Goal: Task Accomplishment & Management: Complete application form

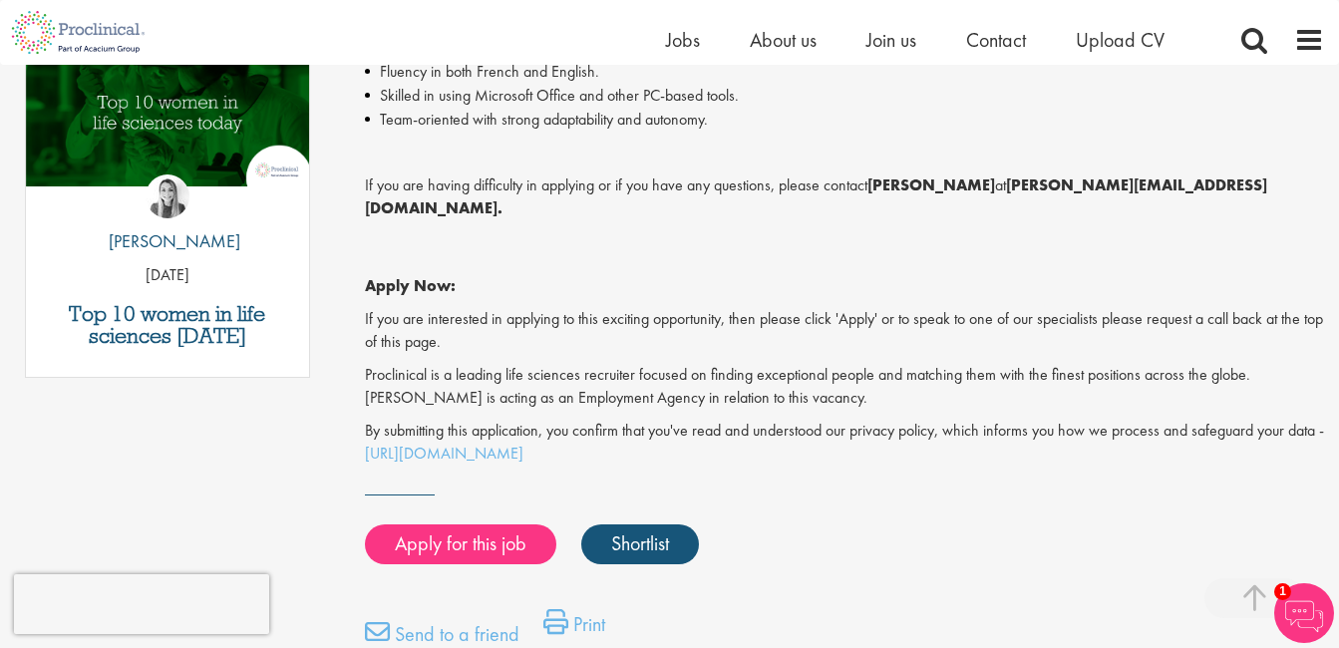
scroll to position [1087, 0]
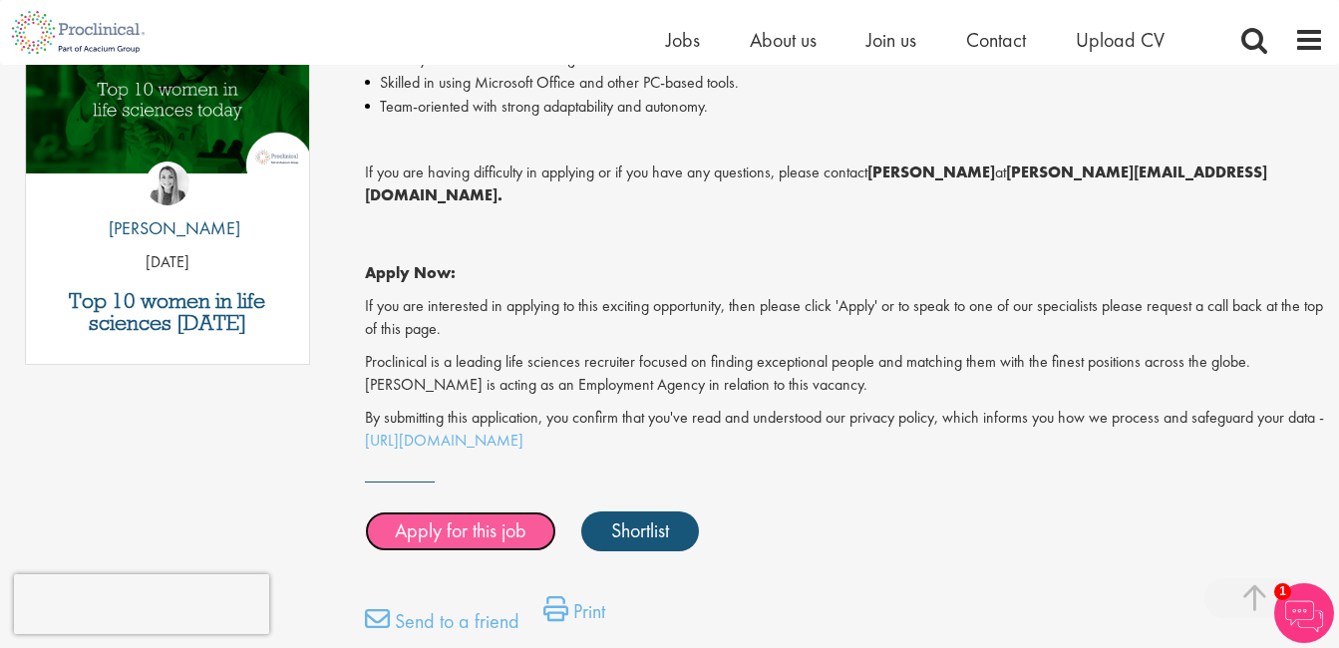
click at [437, 511] on link "Apply for this job" at bounding box center [460, 531] width 191 height 40
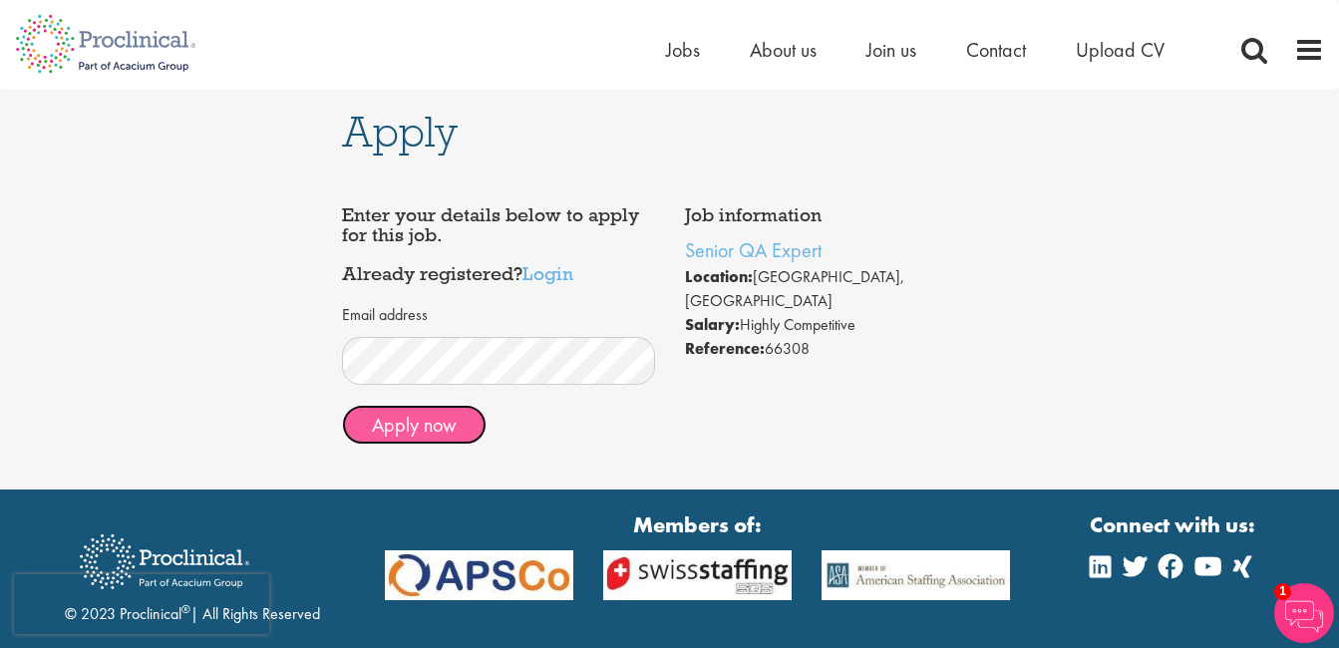
click at [380, 425] on button "Apply now" at bounding box center [414, 425] width 145 height 40
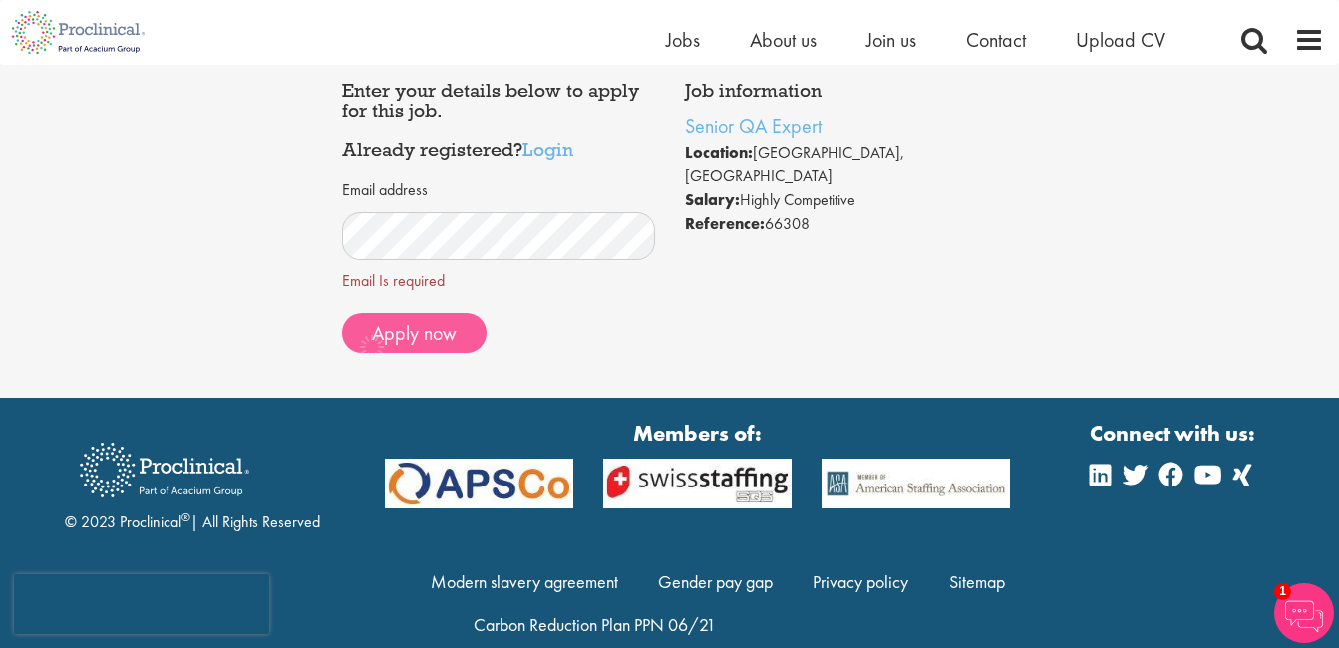
scroll to position [105, 0]
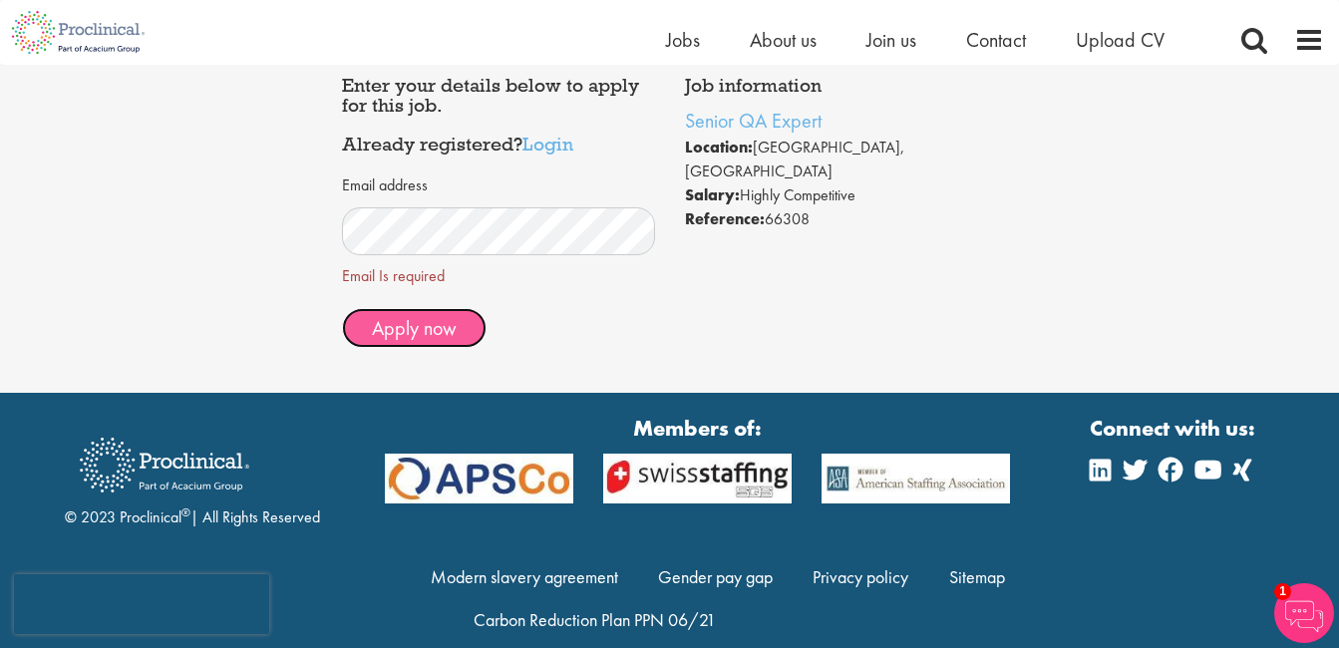
click at [405, 327] on span "Apply now" at bounding box center [414, 328] width 85 height 26
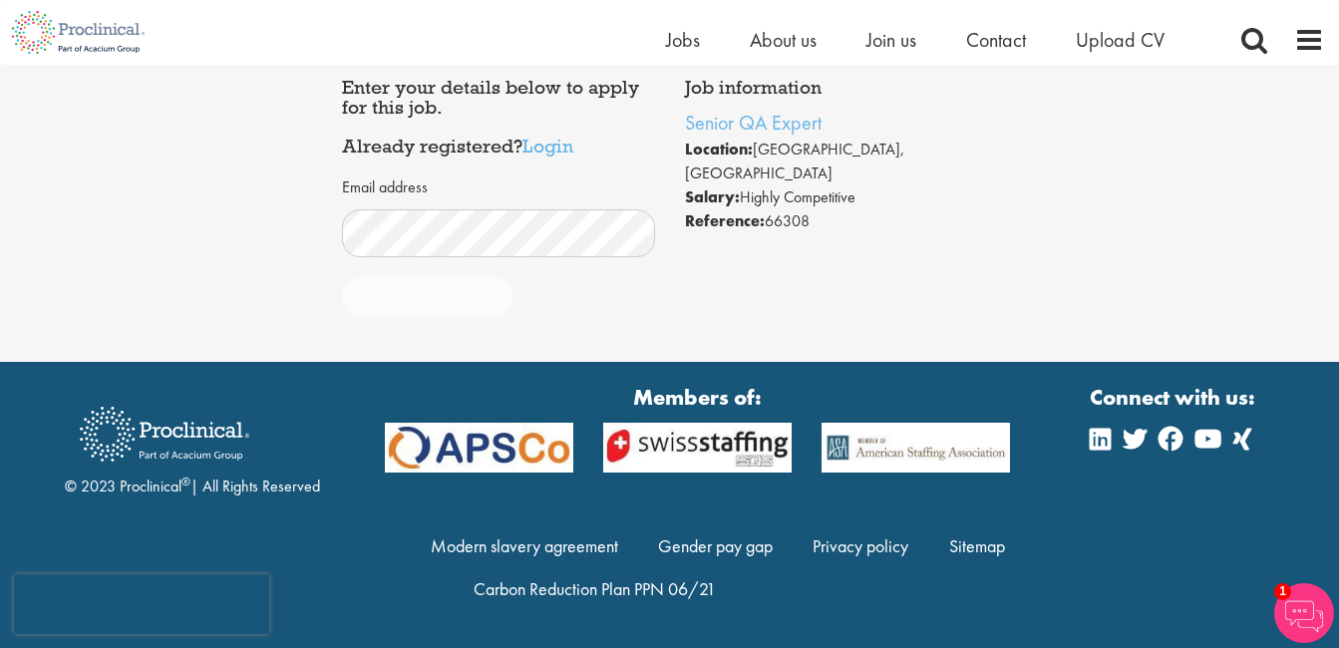
scroll to position [103, 0]
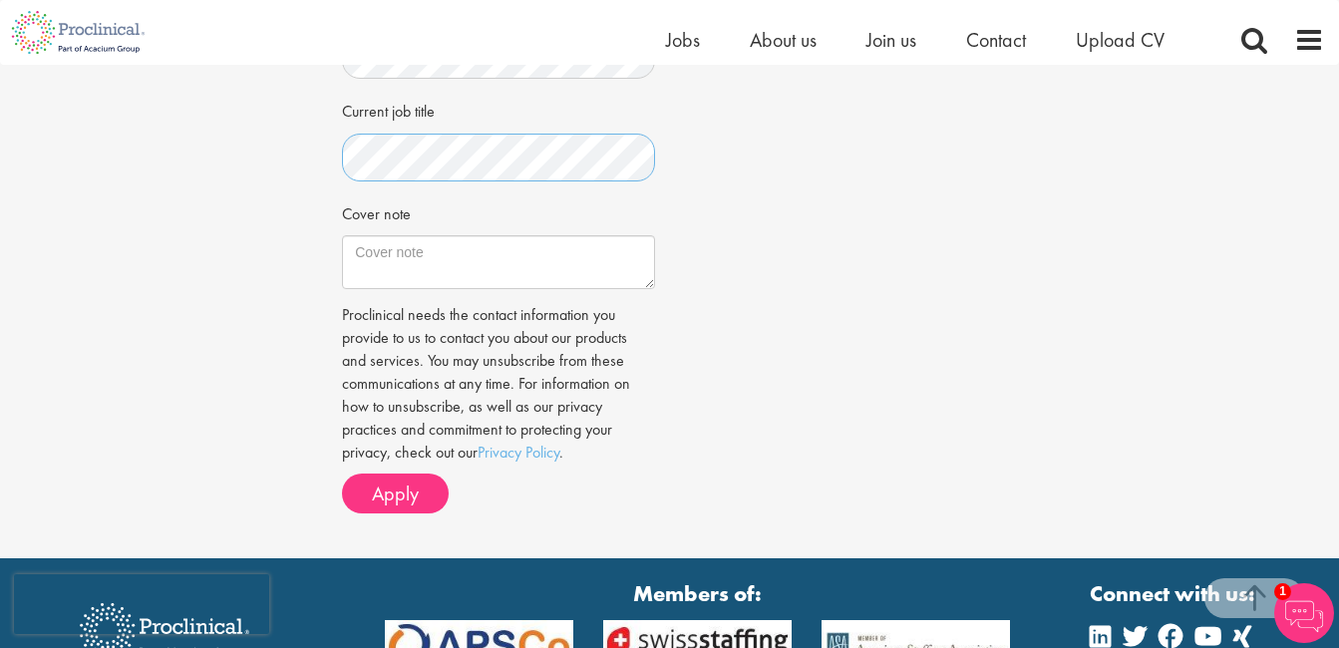
scroll to position [654, 0]
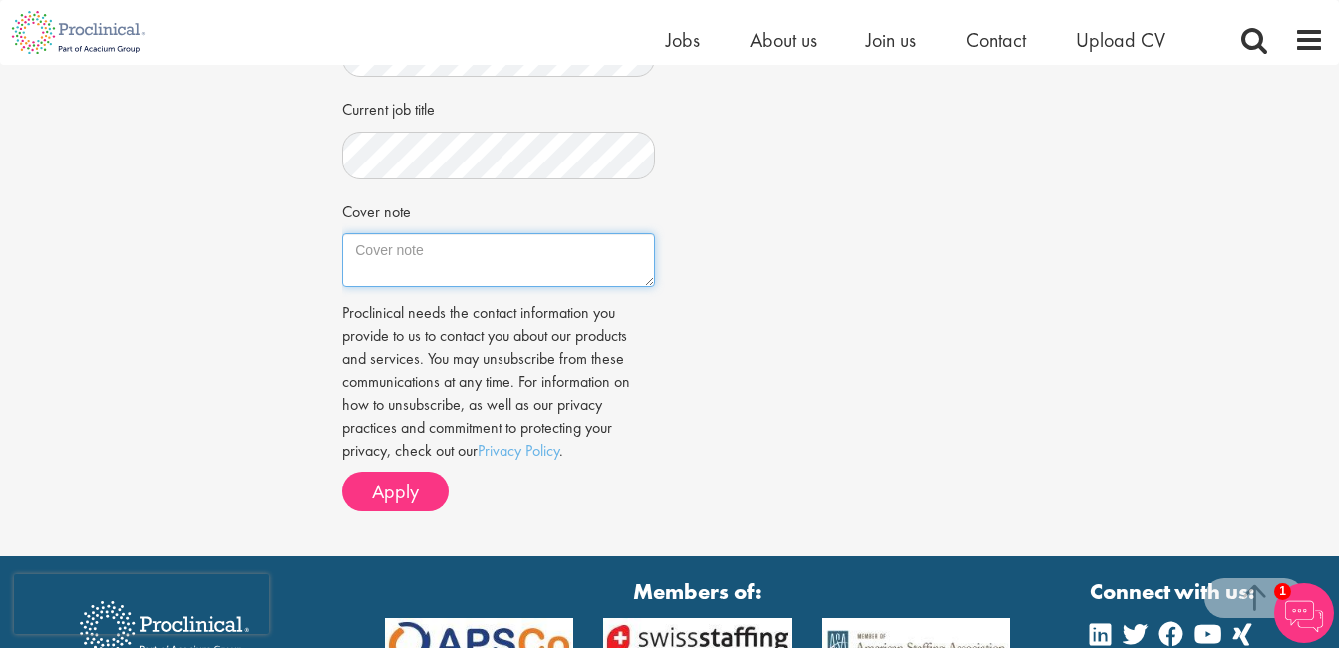
click at [421, 251] on textarea "Cover note" at bounding box center [498, 260] width 312 height 54
paste textarea "NORO MIRIAM DALYOP Ibadan, Nigeria 📞 +234 (814) 468 8927 📧 dmiriamnoro@gmail.co…"
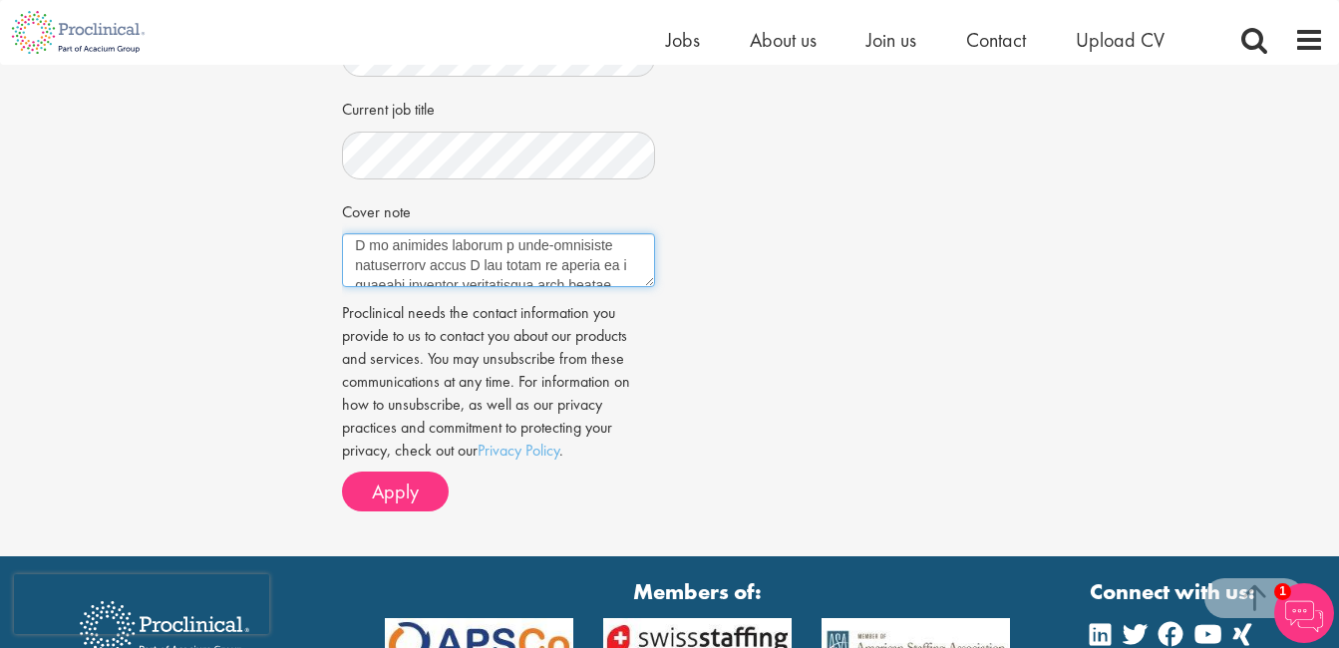
drag, startPoint x: 351, startPoint y: 271, endPoint x: 469, endPoint y: 264, distance: 117.9
click at [469, 264] on textarea "Cover note" at bounding box center [498, 260] width 312 height 54
click at [480, 272] on textarea "Cover note" at bounding box center [498, 260] width 312 height 54
click at [453, 252] on textarea "Cover note" at bounding box center [498, 260] width 312 height 54
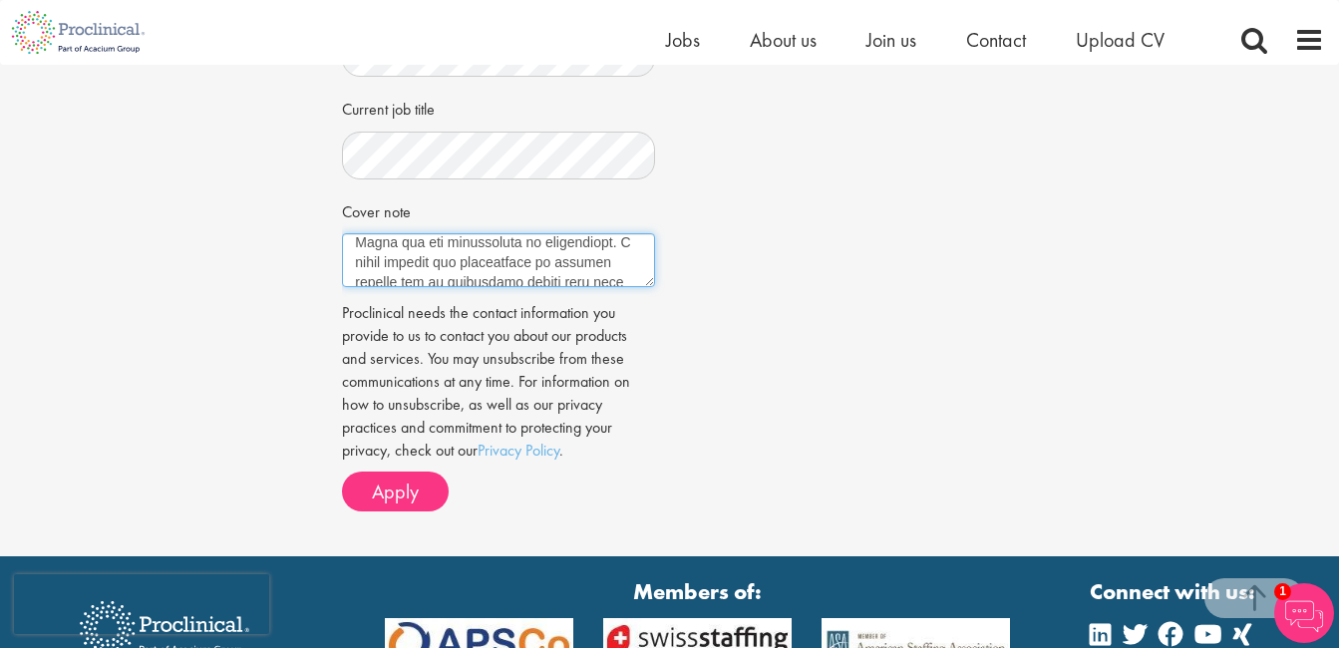
scroll to position [806, 0]
click at [453, 252] on textarea "Cover note" at bounding box center [498, 260] width 312 height 54
click at [446, 263] on textarea "Cover note" at bounding box center [498, 260] width 312 height 54
click at [590, 274] on textarea "Cover note" at bounding box center [498, 260] width 312 height 54
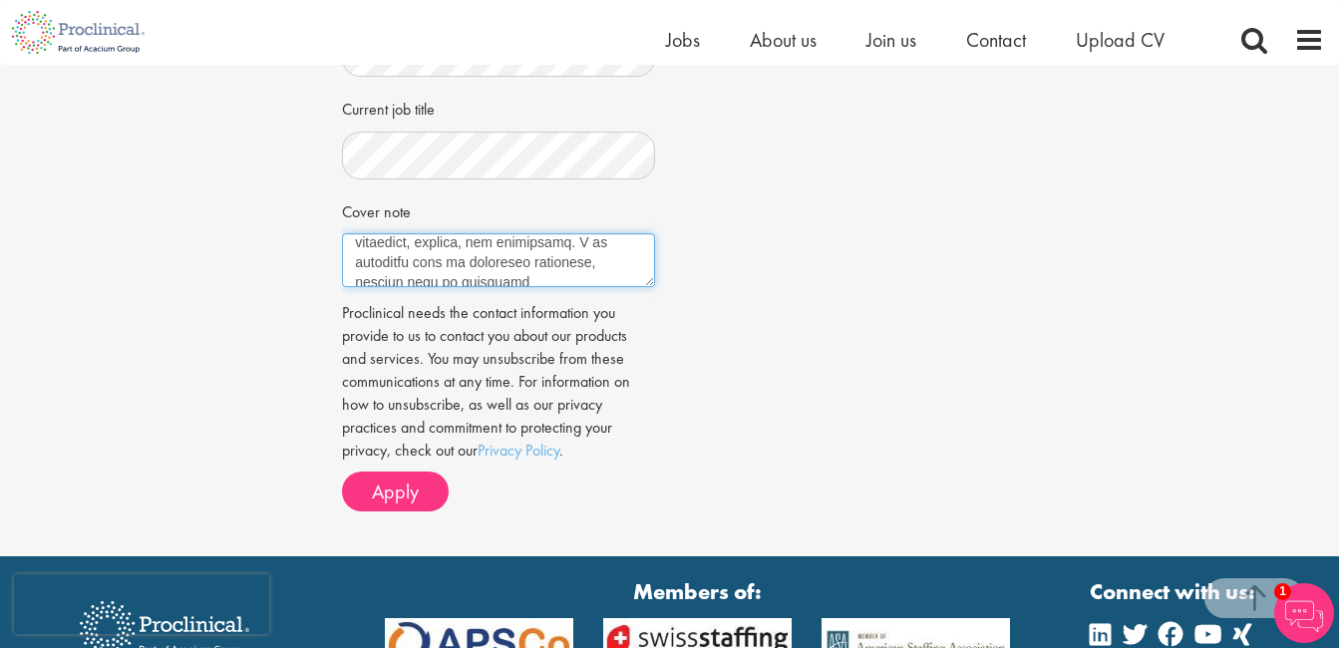
scroll to position [751, 0]
click at [586, 264] on textarea "Cover note" at bounding box center [498, 260] width 312 height 54
click at [585, 277] on textarea "Cover note" at bounding box center [498, 260] width 312 height 54
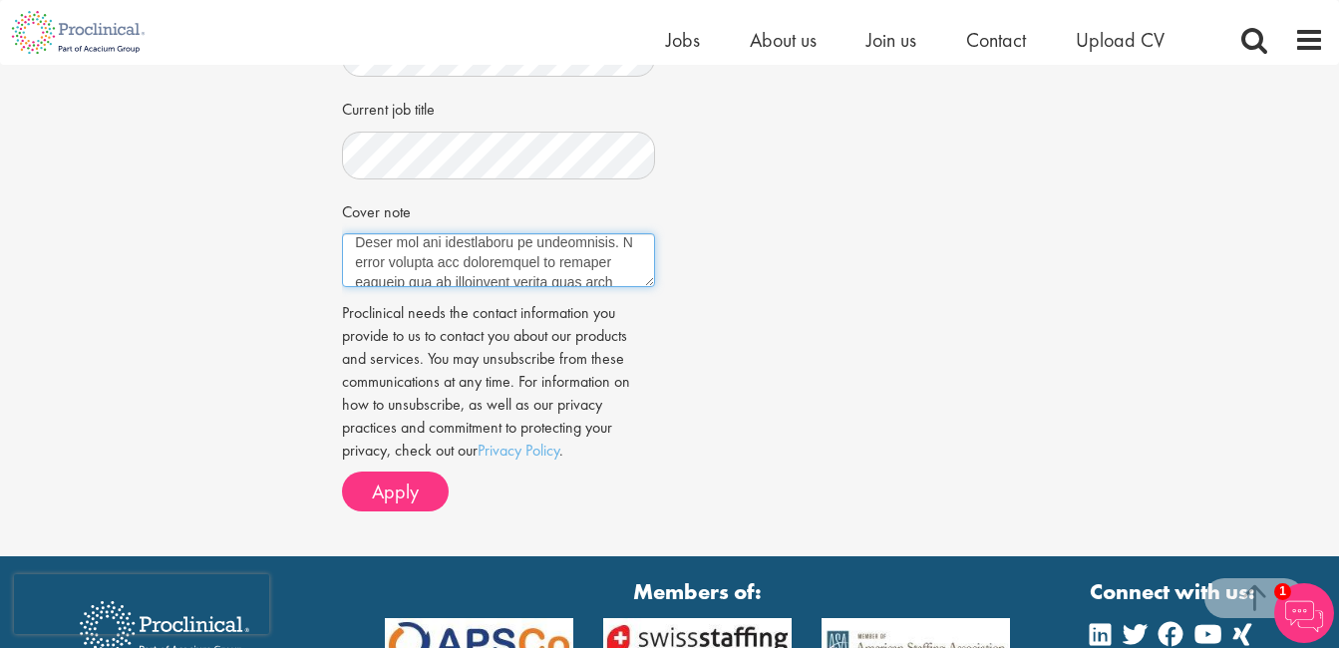
paste textarea "I wanted to express my interest in opportunities within your organization. I un…"
click at [618, 256] on textarea "Cover note" at bounding box center [498, 260] width 312 height 54
click at [433, 272] on textarea "Cover note" at bounding box center [498, 260] width 312 height 54
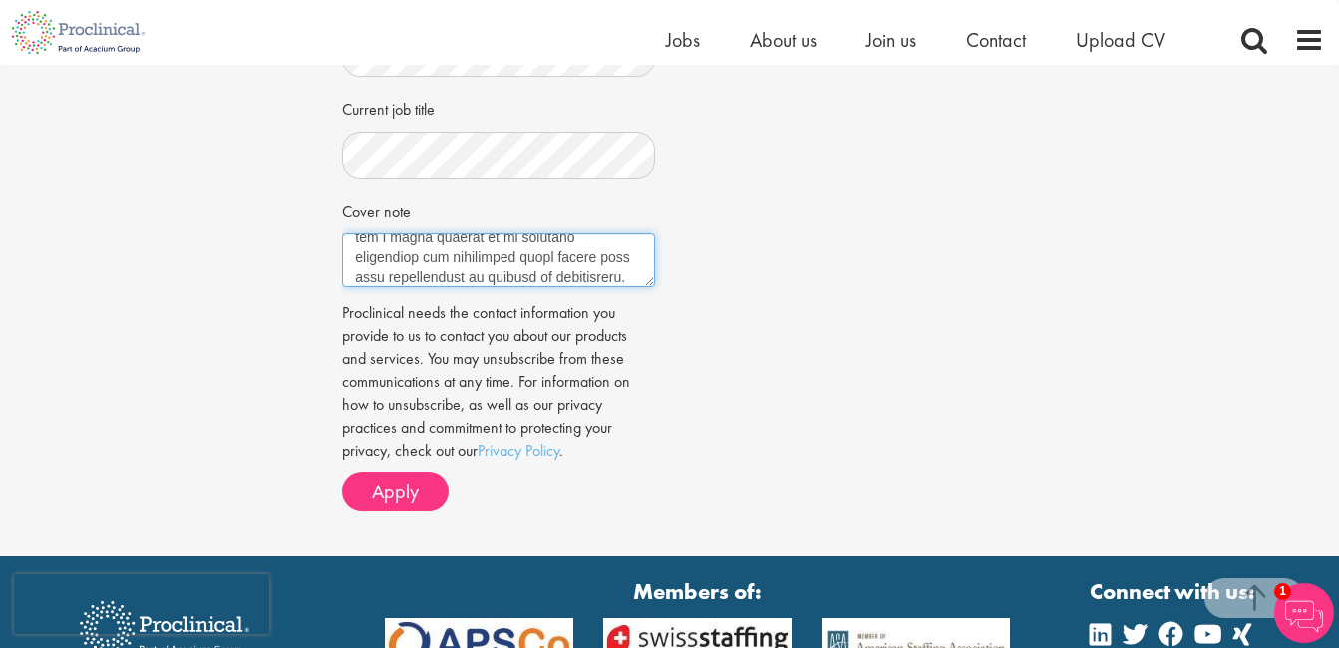
click at [513, 273] on textarea "Cover note" at bounding box center [498, 260] width 312 height 54
click at [552, 277] on textarea "Cover note" at bounding box center [498, 260] width 312 height 54
click at [447, 278] on textarea "Cover note" at bounding box center [498, 260] width 312 height 54
click at [468, 278] on textarea "Cover note" at bounding box center [498, 260] width 312 height 54
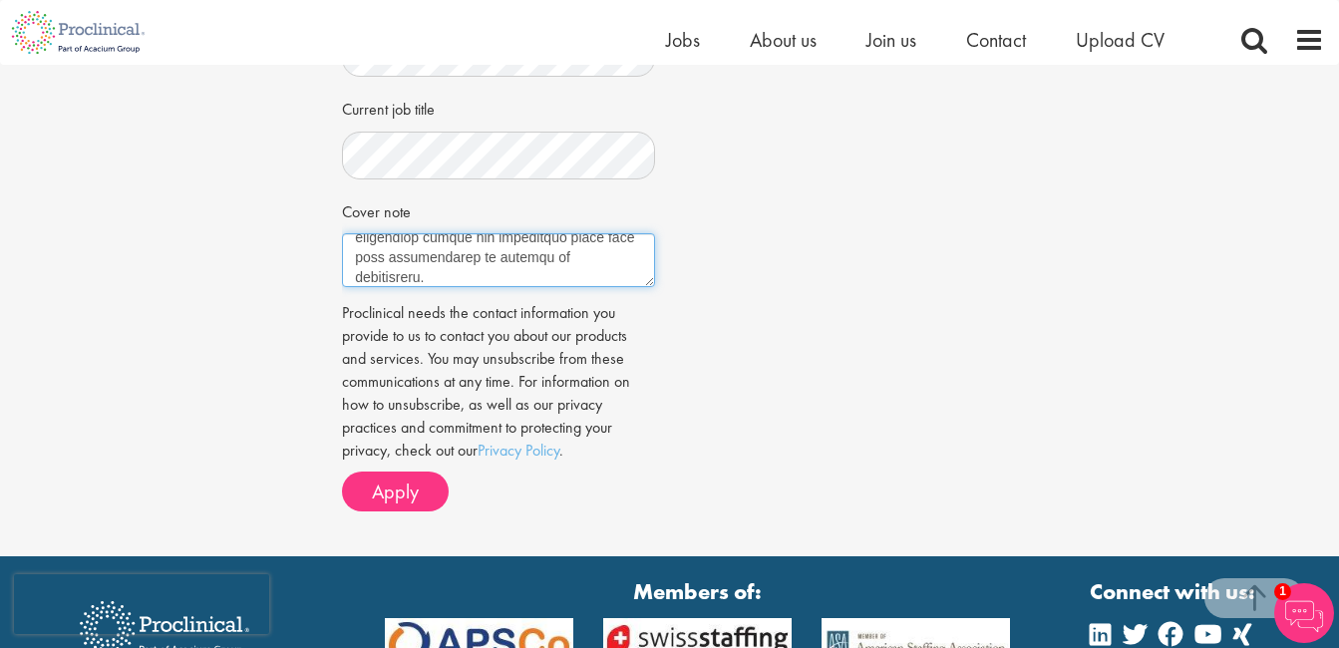
click at [593, 260] on textarea "Cover note" at bounding box center [498, 260] width 312 height 54
click at [572, 282] on textarea "Cover note" at bounding box center [498, 260] width 312 height 54
type textarea "NORO MIRIAM DALYOP Ibadan, Nigeria 📞 +234 (814) 468 8927 📧 dmiriamnoro@gmail.co…"
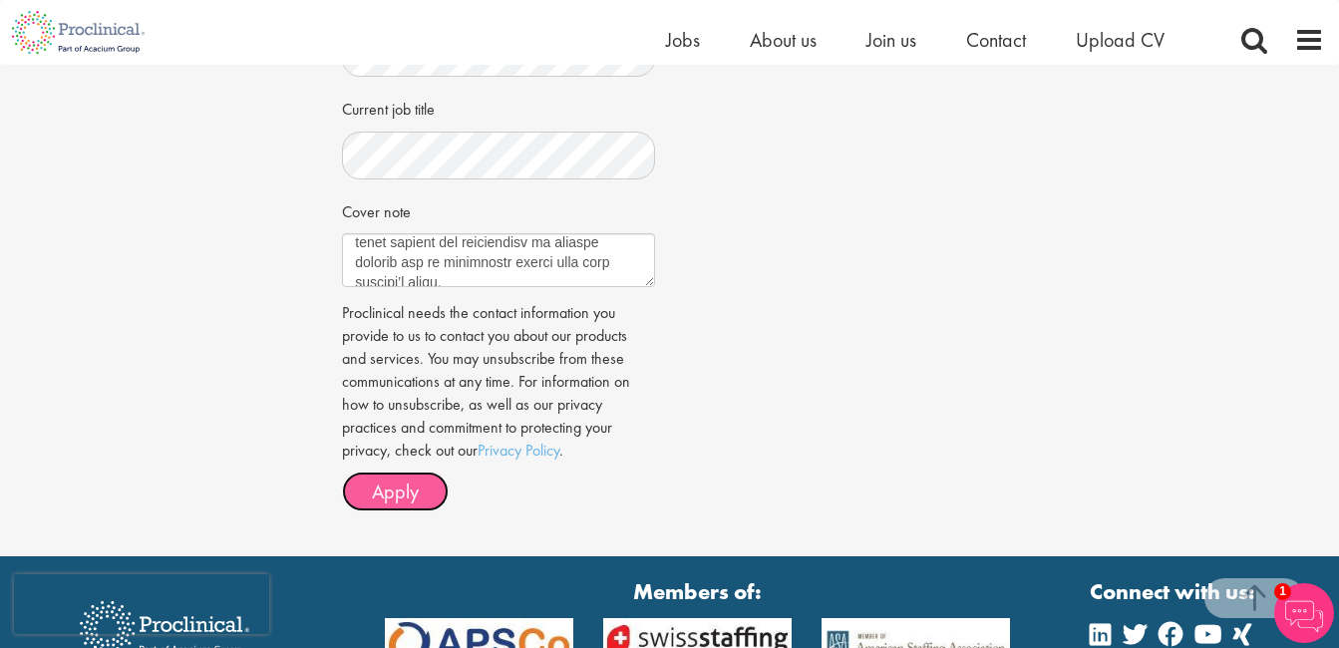
click at [397, 502] on span "Apply" at bounding box center [395, 492] width 47 height 26
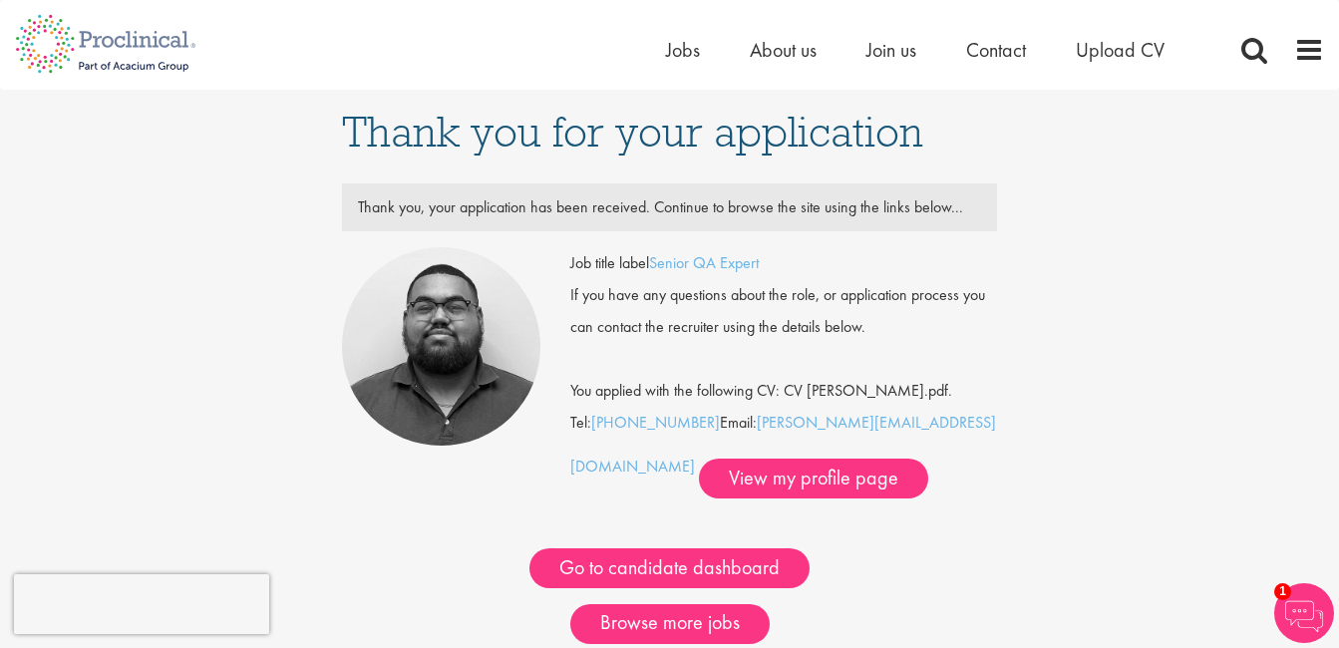
drag, startPoint x: 1298, startPoint y: 285, endPoint x: 1291, endPoint y: 210, distance: 75.1
click at [1291, 210] on div "Thank you for your application Thank you, your application has been received. C…" at bounding box center [669, 397] width 1369 height 614
